Goal: Check status: Check status

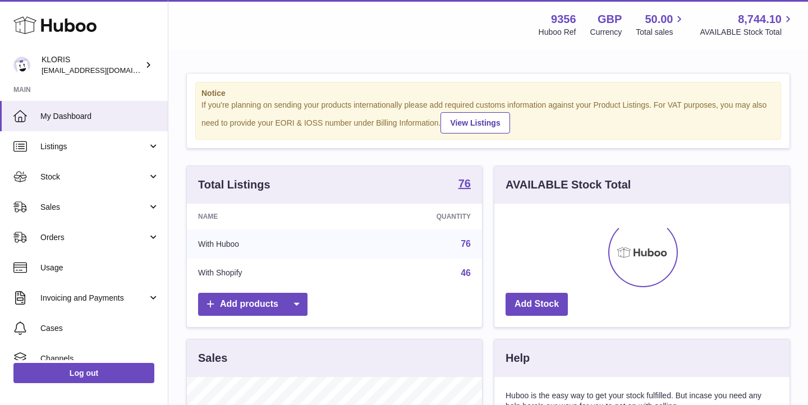
scroll to position [175, 295]
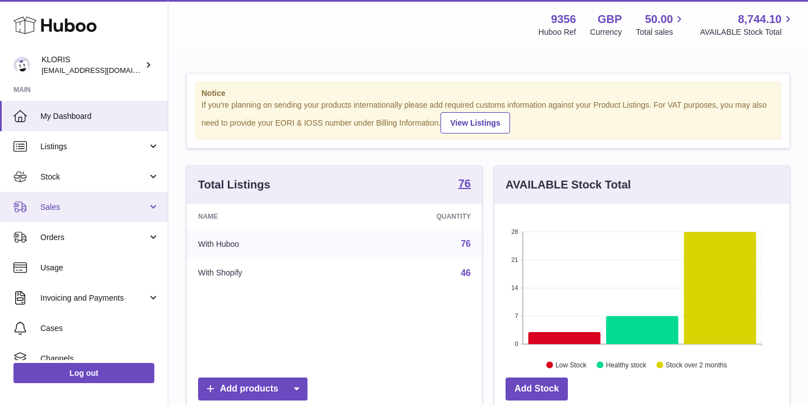
click at [59, 197] on link "Sales" at bounding box center [84, 207] width 168 height 30
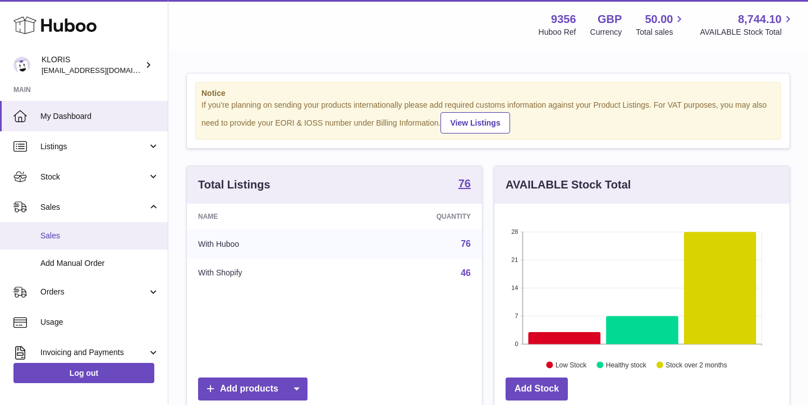
click at [64, 223] on link "Sales" at bounding box center [84, 235] width 168 height 27
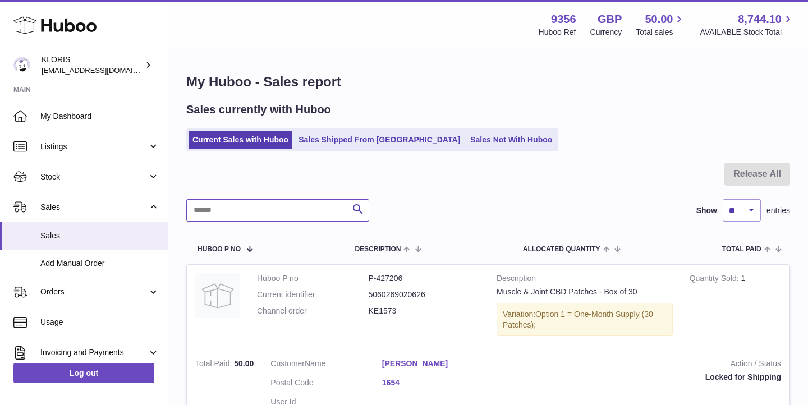
click at [270, 217] on input "text" at bounding box center [277, 210] width 183 height 22
paste input "********"
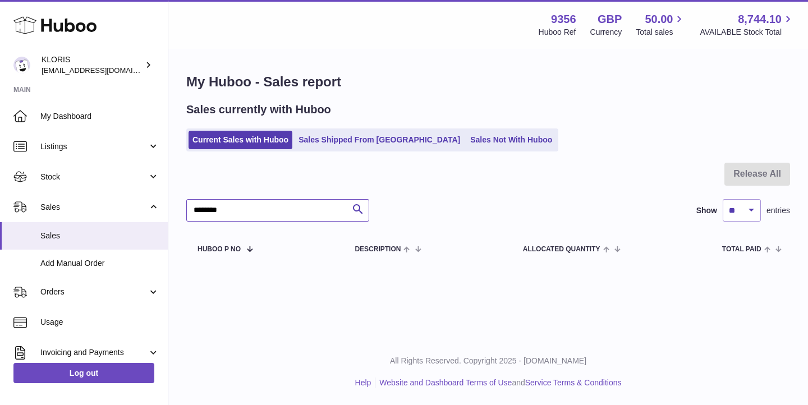
drag, startPoint x: 210, startPoint y: 206, endPoint x: 167, endPoint y: 206, distance: 43.2
click at [167, 206] on div "Huboo KLORIS huboo@kloriscbd.com Main My Dashboard Listings Not with Huboo List…" at bounding box center [404, 202] width 808 height 405
type input "********"
click at [378, 141] on link "Sales Shipped From [GEOGRAPHIC_DATA]" at bounding box center [379, 140] width 169 height 19
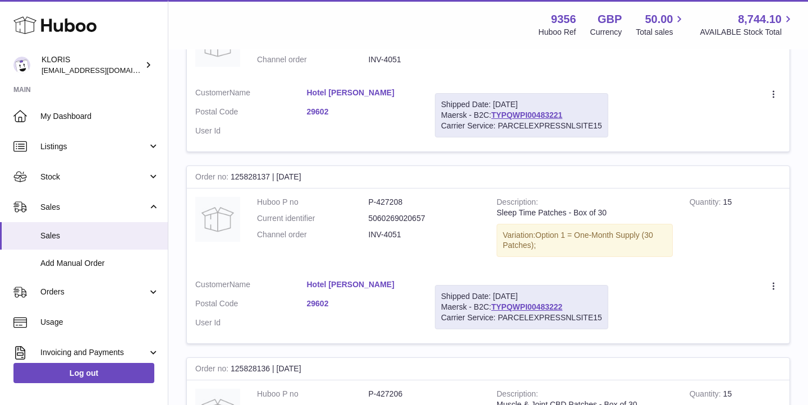
scroll to position [434, 0]
click at [547, 109] on link "TYPQWPI00483221" at bounding box center [526, 113] width 71 height 9
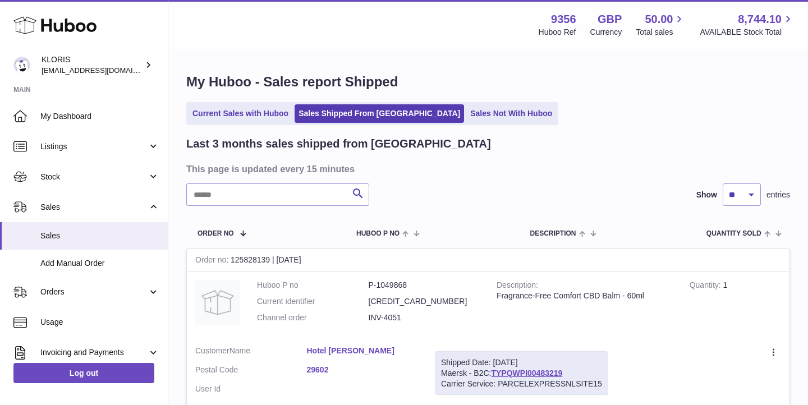
scroll to position [0, 0]
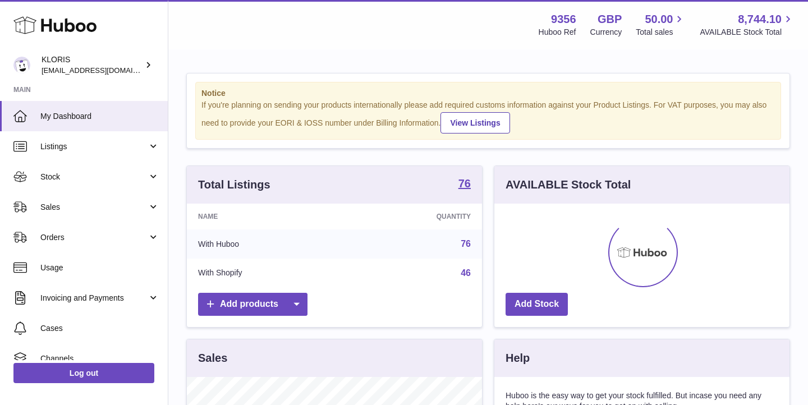
scroll to position [175, 295]
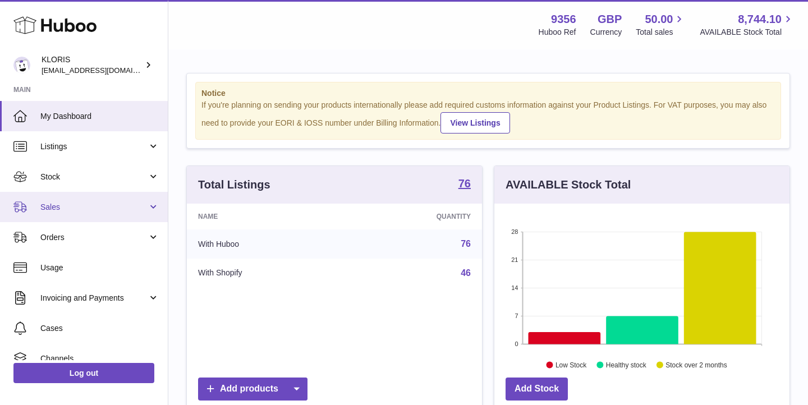
click at [49, 211] on link "Sales" at bounding box center [84, 207] width 168 height 30
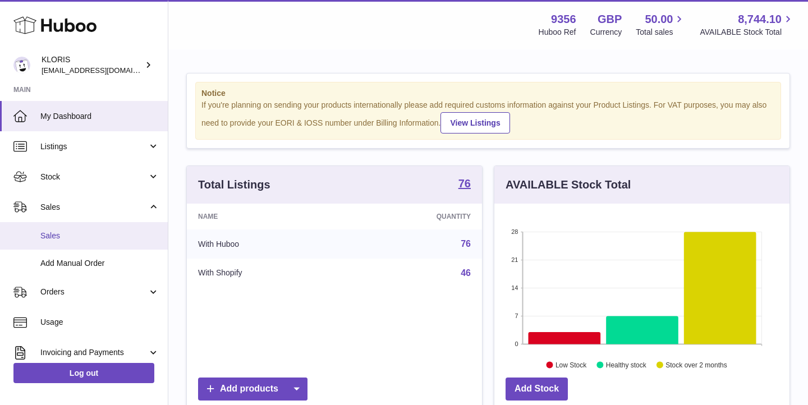
click at [52, 237] on span "Sales" at bounding box center [99, 236] width 119 height 11
